Goal: Task Accomplishment & Management: Manage account settings

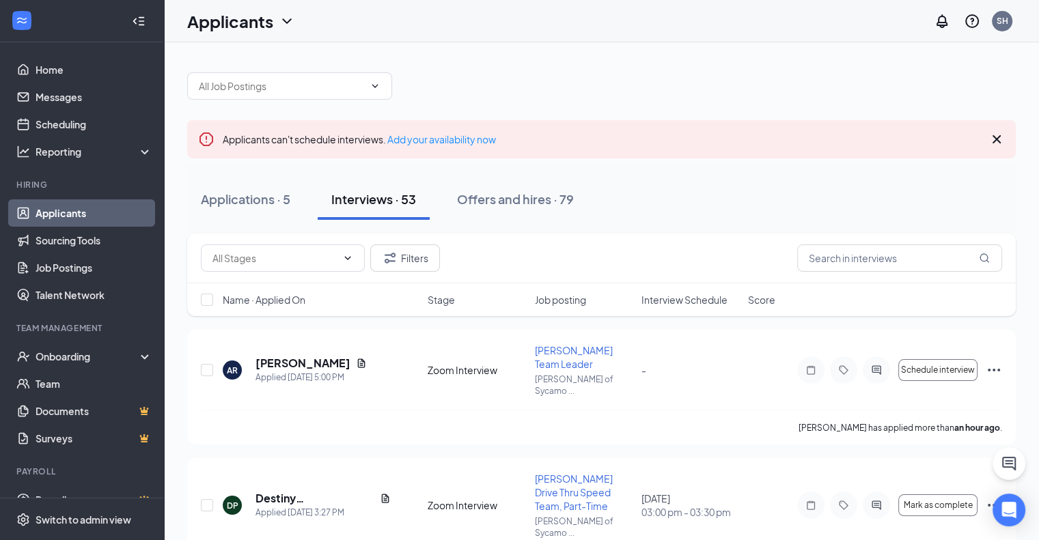
click at [673, 300] on span "Interview Schedule" at bounding box center [685, 300] width 86 height 14
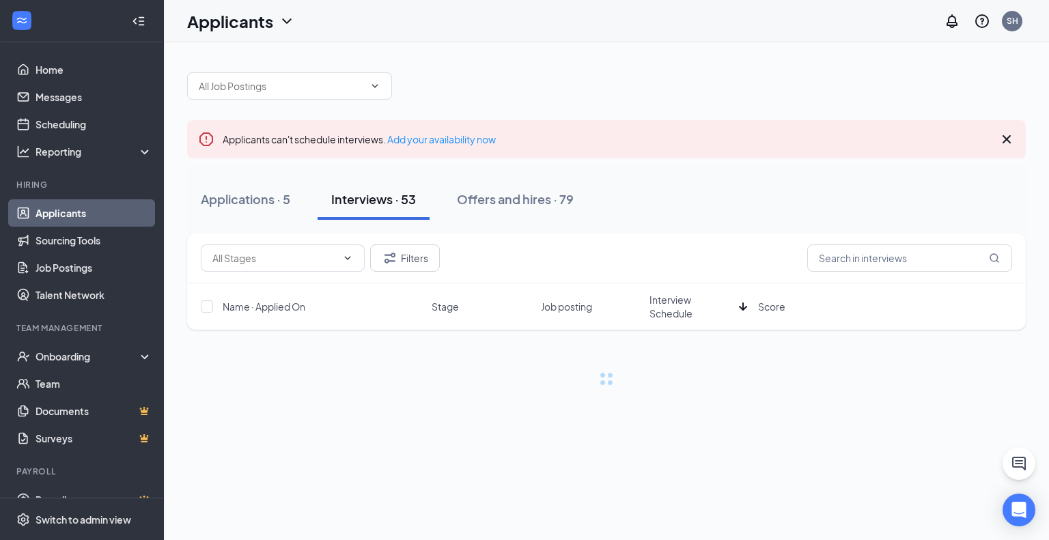
click at [673, 300] on span "Interview Schedule" at bounding box center [692, 306] width 84 height 27
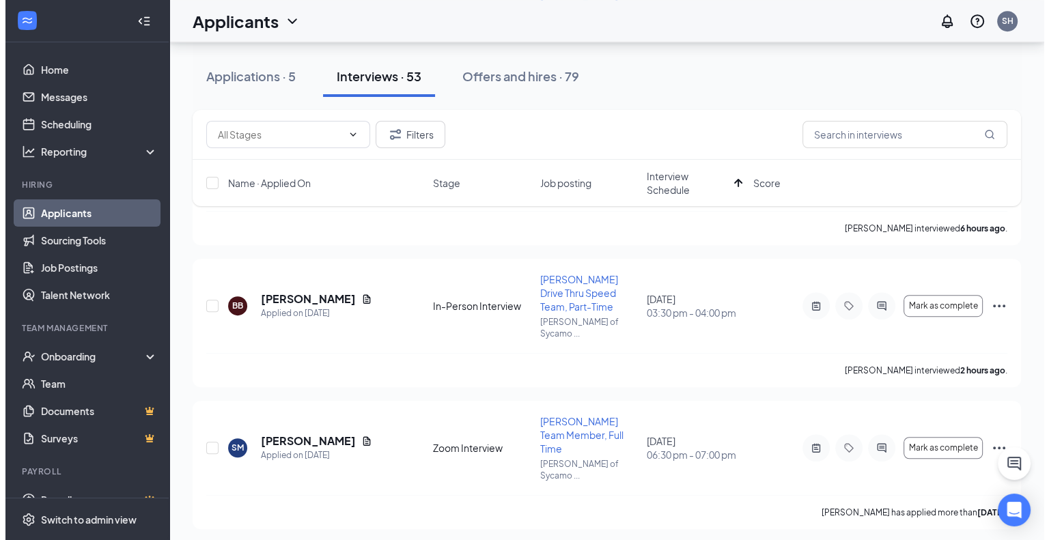
scroll to position [797, 0]
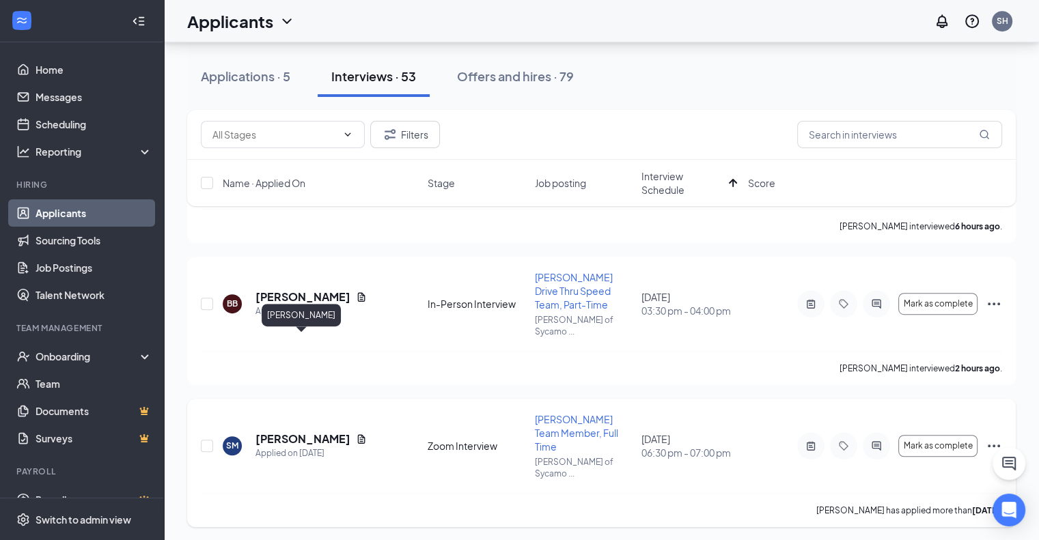
click at [316, 432] on h5 "[PERSON_NAME]" at bounding box center [303, 439] width 95 height 15
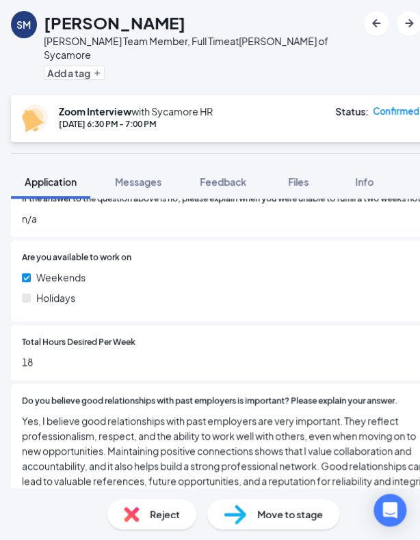
scroll to position [400, 0]
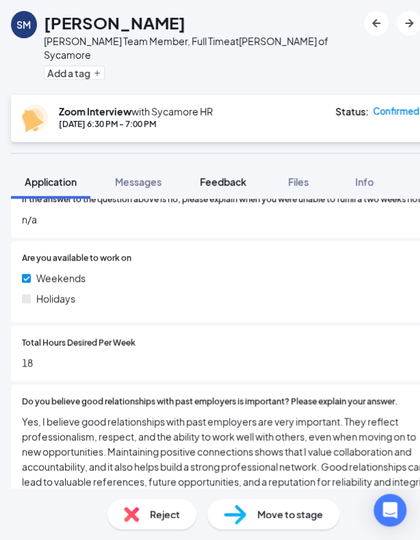
click at [228, 176] on span "Feedback" at bounding box center [223, 182] width 46 height 12
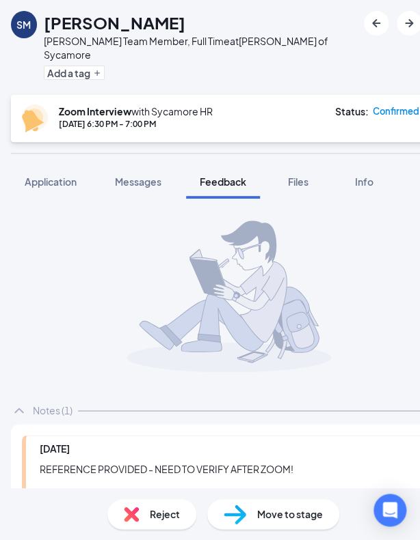
scroll to position [148, 0]
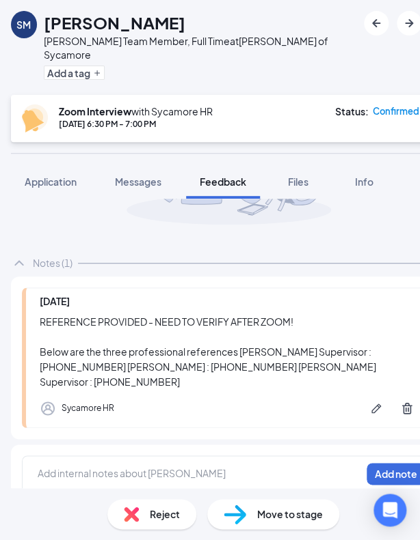
click at [84, 467] on div at bounding box center [199, 474] width 322 height 14
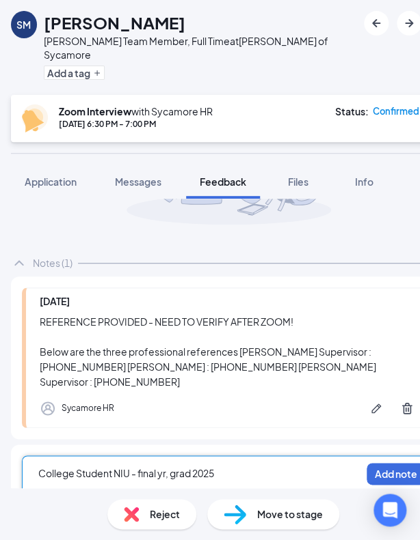
click at [84, 467] on span "College Student NIU - final yr, grad 2025" at bounding box center [126, 473] width 176 height 12
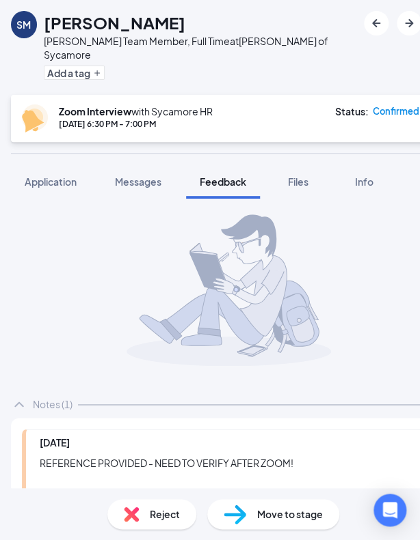
scroll to position [159, 0]
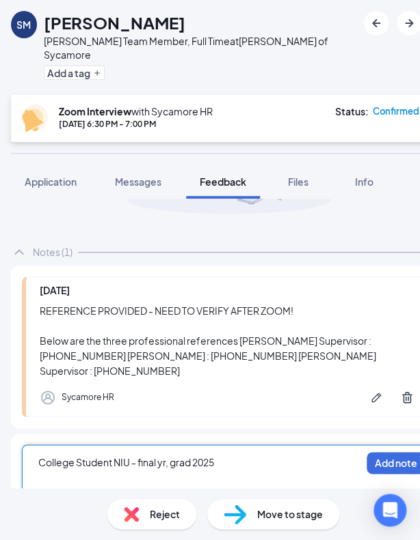
click at [232, 456] on div "College Student NIU - final yr, grad 2025" at bounding box center [199, 463] width 322 height 14
click at [366, 452] on button "Add note" at bounding box center [395, 463] width 58 height 22
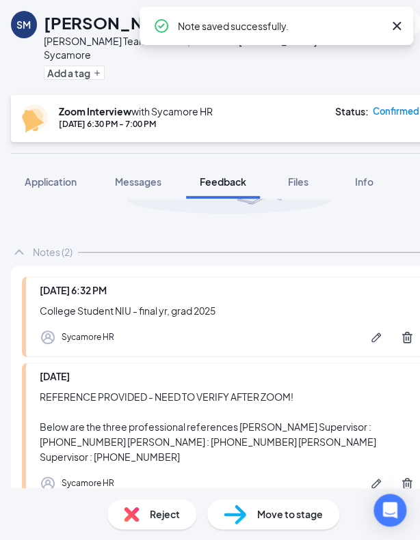
scroll to position [234, 0]
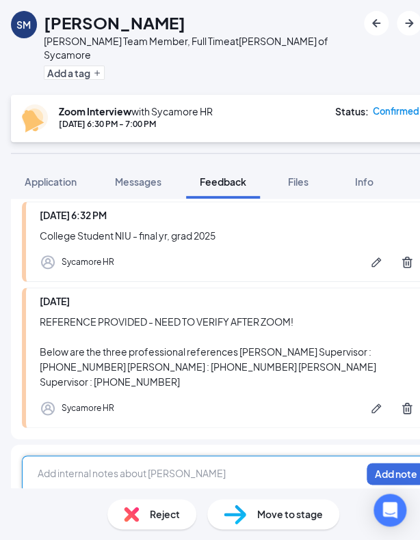
click at [74, 467] on div at bounding box center [199, 474] width 322 height 14
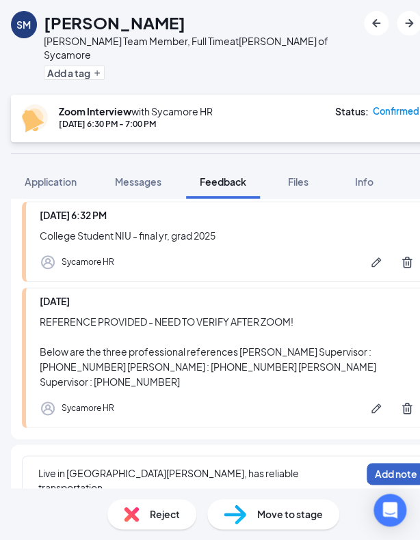
click at [380, 463] on button "Add note" at bounding box center [395, 474] width 58 height 22
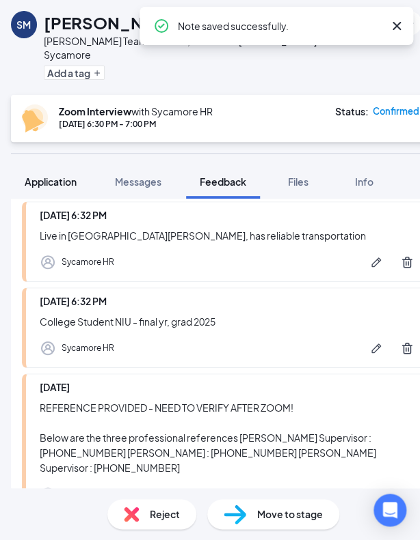
click at [57, 177] on button "Application" at bounding box center [50, 182] width 79 height 34
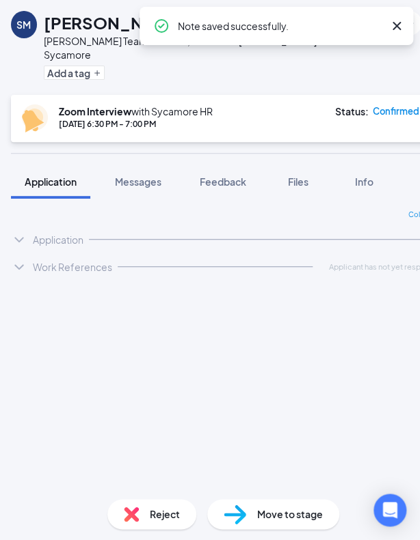
click at [70, 176] on span "Application" at bounding box center [51, 182] width 52 height 12
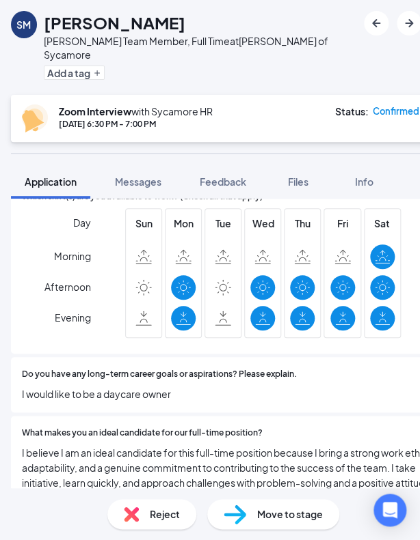
scroll to position [860, 0]
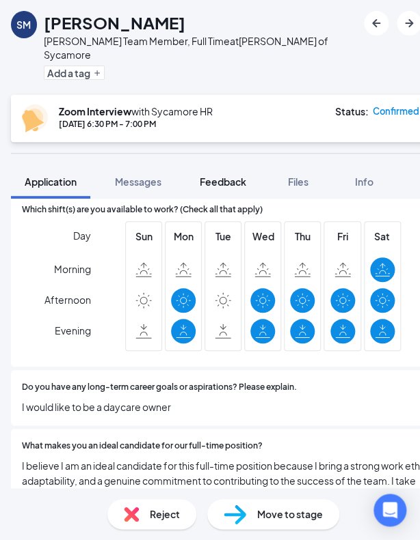
click at [217, 176] on span "Feedback" at bounding box center [223, 182] width 46 height 12
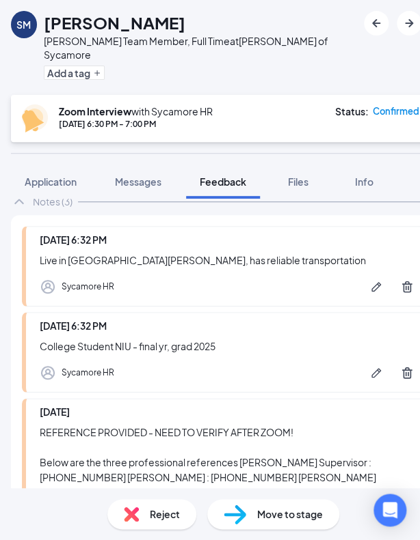
scroll to position [320, 0]
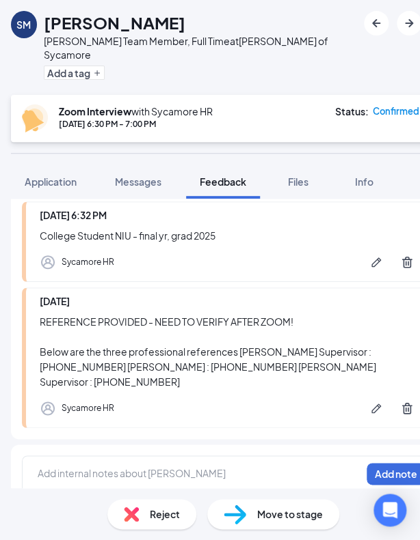
click at [95, 467] on div at bounding box center [199, 474] width 322 height 14
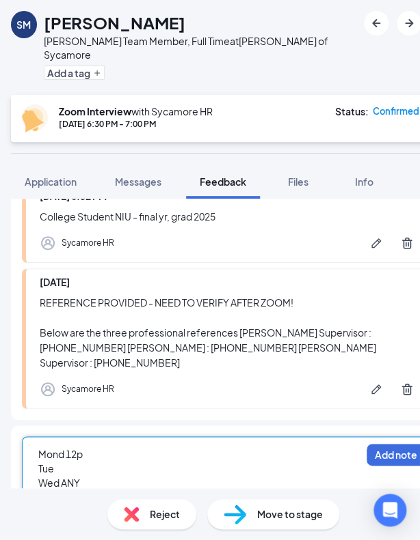
scroll to position [353, 0]
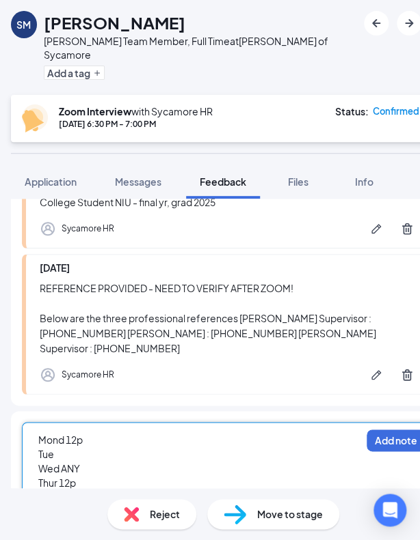
click at [80, 448] on div "Tue" at bounding box center [199, 455] width 322 height 14
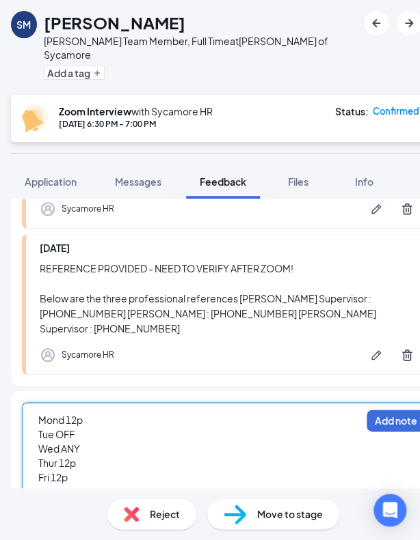
click at [93, 456] on div "Thur 12p" at bounding box center [199, 463] width 322 height 14
click at [86, 471] on div "Fri 12p" at bounding box center [199, 478] width 322 height 14
click at [101, 413] on div "Mond 12p" at bounding box center [199, 420] width 322 height 14
click at [90, 456] on div "Thur 12p" at bounding box center [199, 463] width 322 height 14
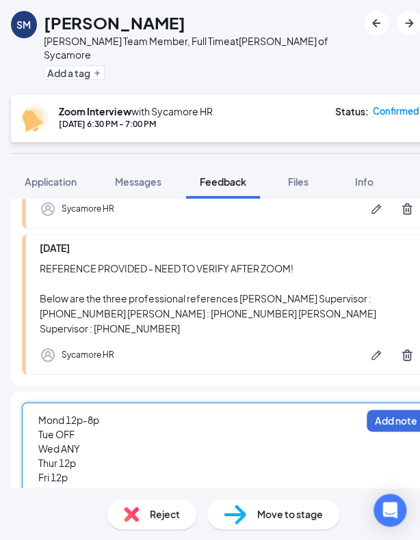
click at [79, 443] on span "Wed ANY" at bounding box center [59, 449] width 42 height 12
click at [85, 471] on div "Fri 12p" at bounding box center [199, 478] width 322 height 14
click at [85, 456] on div "Thur 12p" at bounding box center [199, 463] width 322 height 14
click at [82, 471] on div "Fri 12p" at bounding box center [199, 478] width 322 height 14
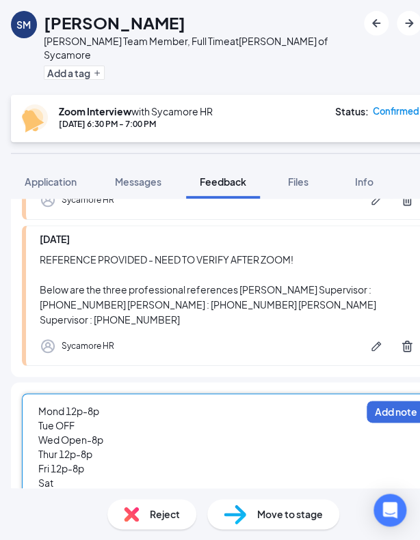
drag, startPoint x: 80, startPoint y: 471, endPoint x: 72, endPoint y: 471, distance: 8.2
click at [72, 476] on div "Sat" at bounding box center [199, 483] width 322 height 14
click at [94, 462] on div "Fri 12p-8p" at bounding box center [199, 469] width 322 height 14
click at [89, 476] on div "Sat" at bounding box center [199, 483] width 322 height 14
click at [84, 491] on div "Sun" at bounding box center [199, 498] width 322 height 14
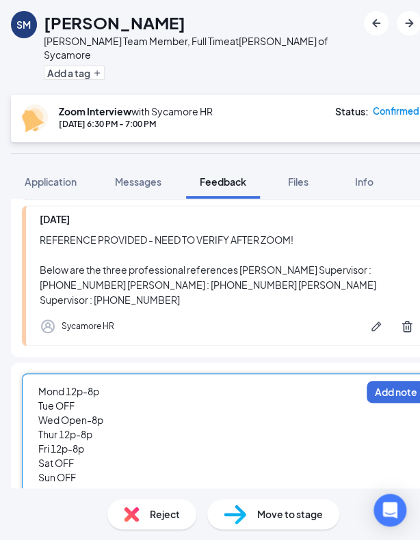
scroll to position [411, 0]
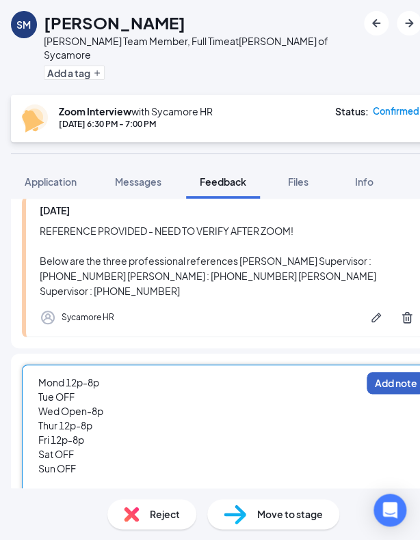
click at [388, 372] on button "Add note" at bounding box center [395, 383] width 58 height 22
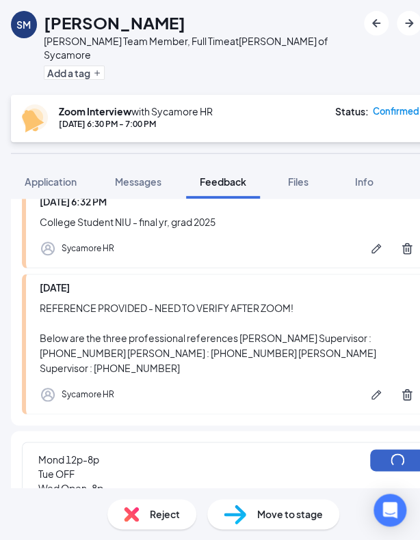
scroll to position [319, 0]
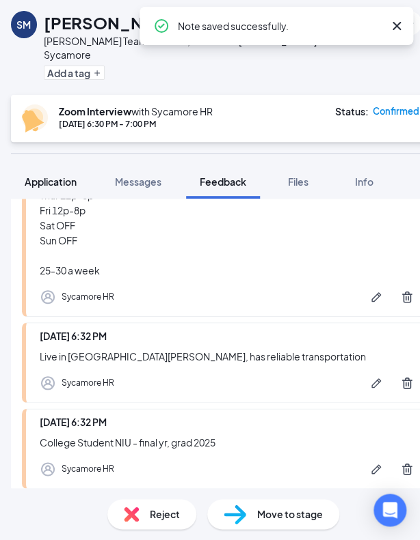
click at [49, 176] on span "Application" at bounding box center [51, 182] width 52 height 12
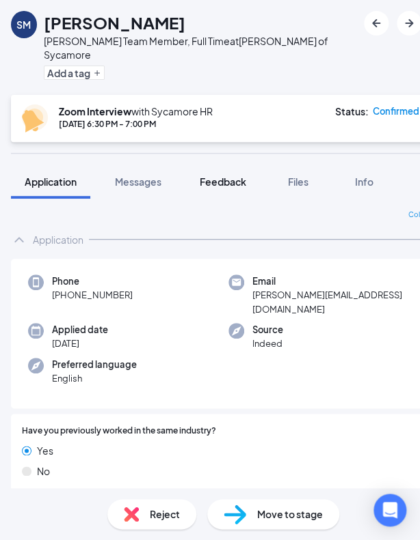
click at [215, 176] on span "Feedback" at bounding box center [223, 182] width 46 height 12
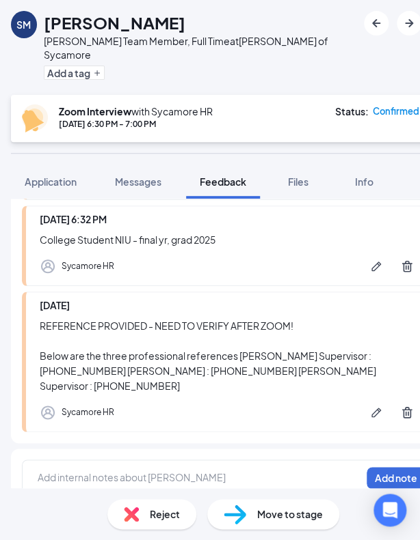
scroll to position [525, 0]
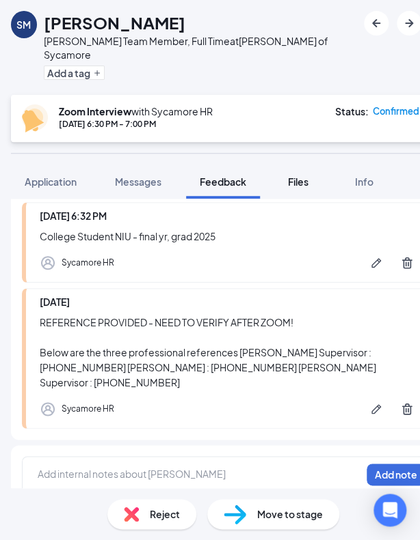
click at [147, 176] on span "Messages" at bounding box center [138, 182] width 46 height 12
click at [299, 176] on span "Files" at bounding box center [298, 182] width 20 height 12
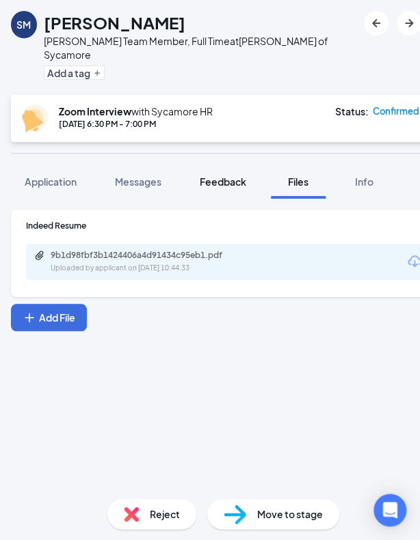
click at [225, 176] on span "Feedback" at bounding box center [223, 182] width 46 height 12
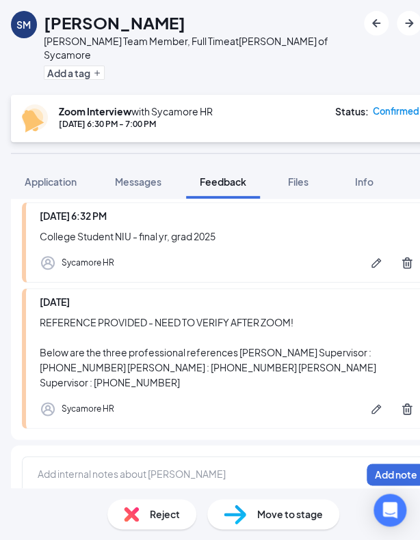
scroll to position [525, 0]
click at [64, 468] on div at bounding box center [199, 475] width 322 height 14
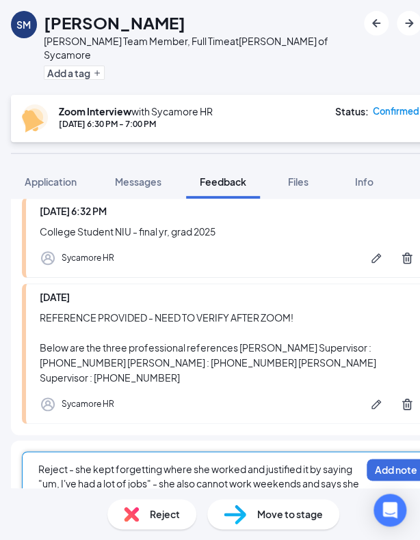
scroll to position [545, 0]
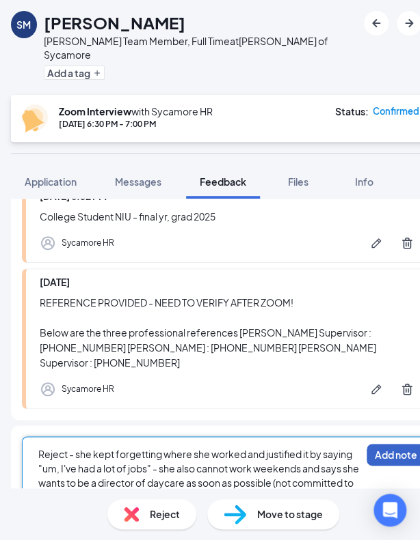
click at [373, 444] on button "Add note" at bounding box center [395, 455] width 58 height 22
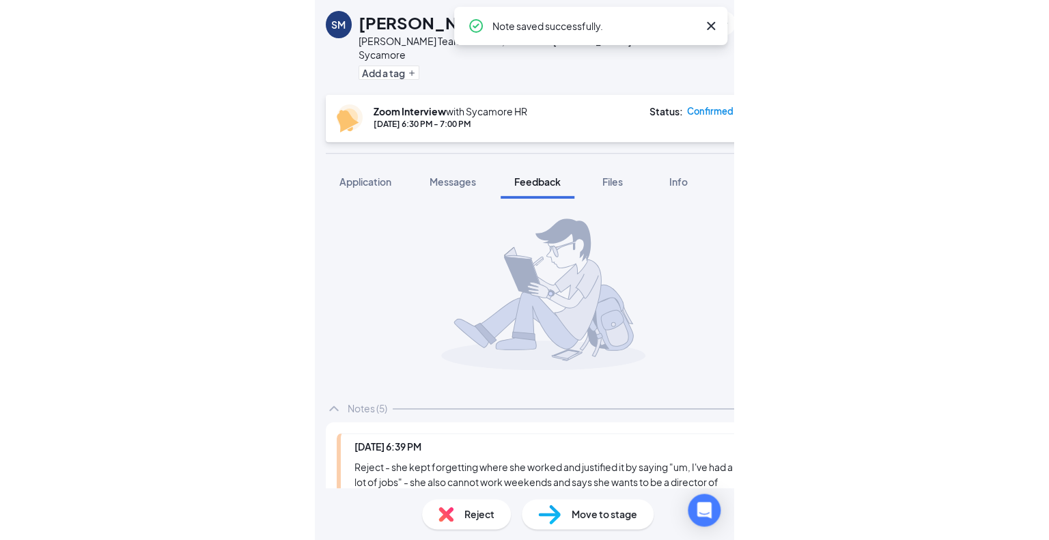
scroll to position [710, 0]
